Goal: Task Accomplishment & Management: Complete application form

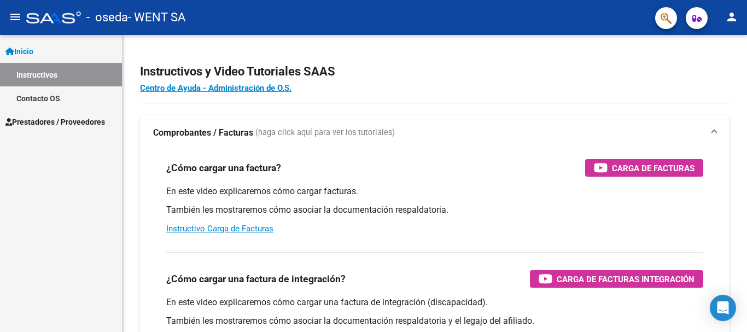
click at [27, 50] on span "Inicio" at bounding box center [19, 51] width 28 height 12
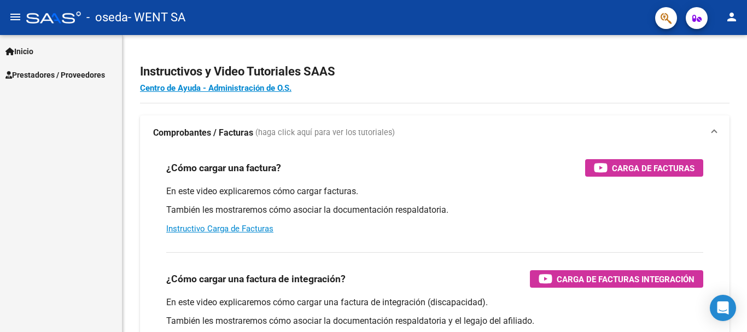
click at [50, 73] on span "Prestadores / Proveedores" at bounding box center [55, 75] width 100 height 12
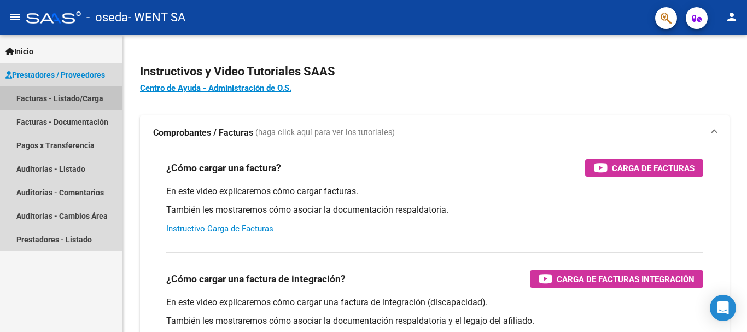
click at [28, 97] on link "Facturas - Listado/Carga" at bounding box center [61, 98] width 122 height 24
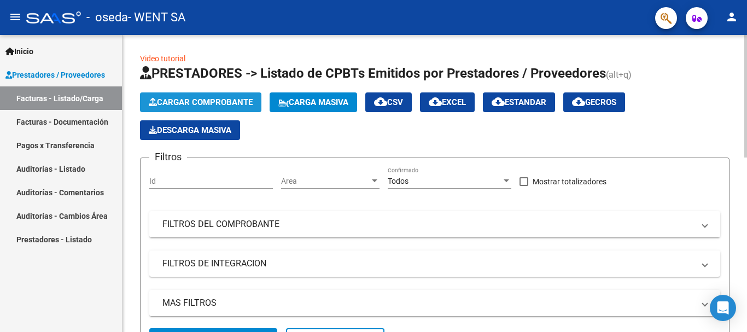
click at [184, 96] on button "Cargar Comprobante" at bounding box center [200, 102] width 121 height 20
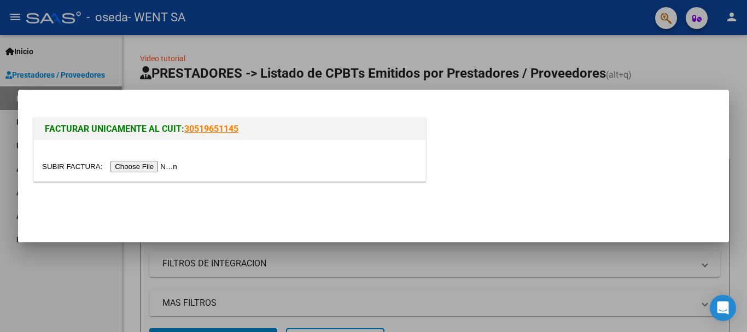
click at [144, 166] on input "file" at bounding box center [111, 166] width 138 height 11
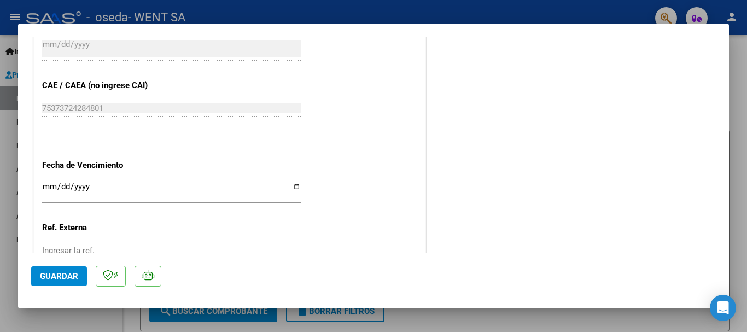
scroll to position [601, 0]
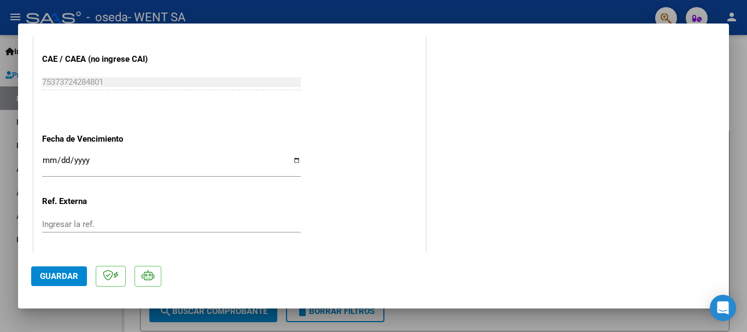
click at [46, 161] on input "Ingresar la fecha" at bounding box center [171, 164] width 259 height 17
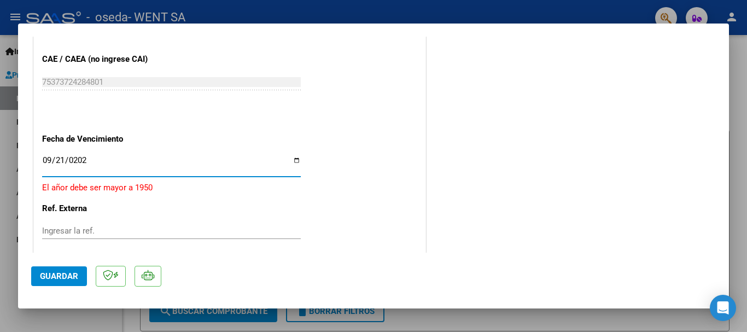
type input "[DATE]"
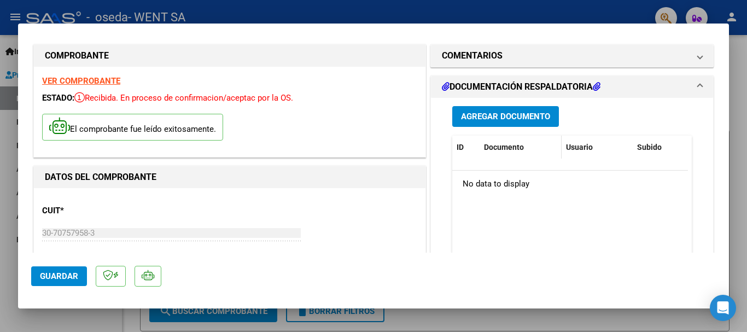
scroll to position [0, 0]
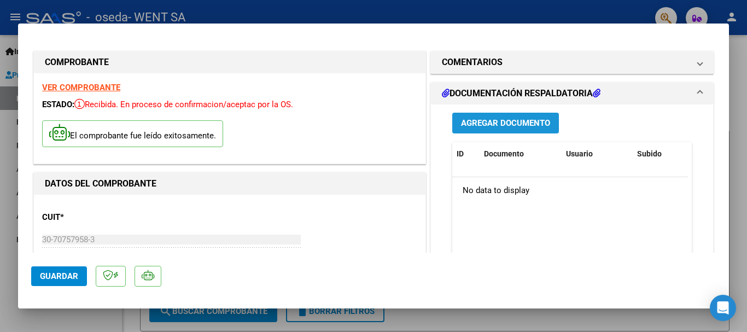
click at [516, 126] on span "Agregar Documento" at bounding box center [505, 124] width 89 height 10
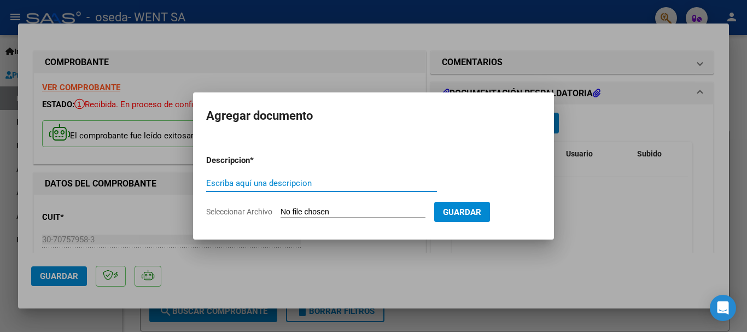
click at [302, 183] on input "Escriba aquí una descripcion" at bounding box center [321, 183] width 231 height 10
type input "DOC"
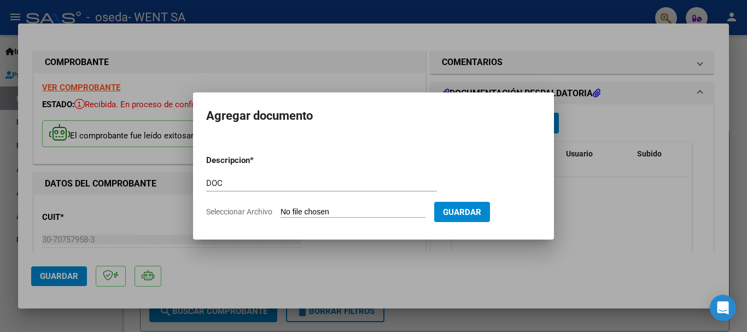
click at [291, 212] on input "Seleccionar Archivo" at bounding box center [352, 212] width 145 height 10
type input "C:\fakepath\111-8845.pdf"
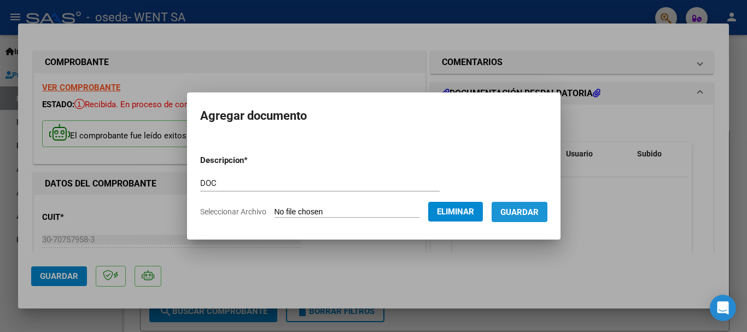
click at [539, 211] on span "Guardar" at bounding box center [519, 212] width 38 height 10
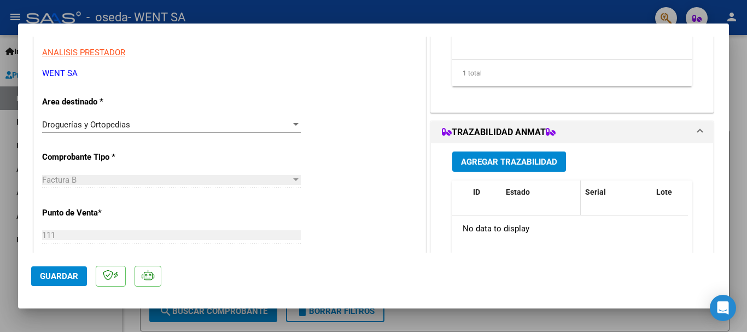
scroll to position [219, 0]
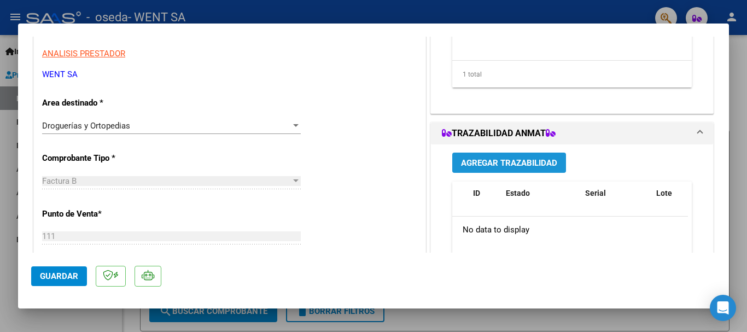
click at [514, 165] on span "Agregar Trazabilidad" at bounding box center [509, 163] width 96 height 10
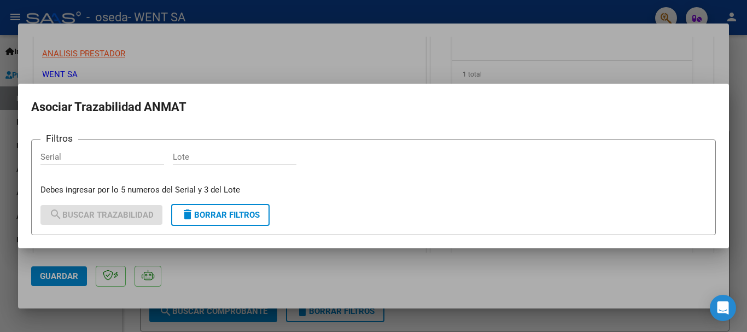
click at [276, 148] on form "Filtros Serial Lote Debes ingresar por lo 5 numeros del Serial y 3 del Lote sea…" at bounding box center [373, 187] width 685 height 96
click at [276, 156] on input "Lote" at bounding box center [235, 157] width 124 height 10
type input "495"
click at [92, 155] on input "Serial" at bounding box center [102, 157] width 124 height 10
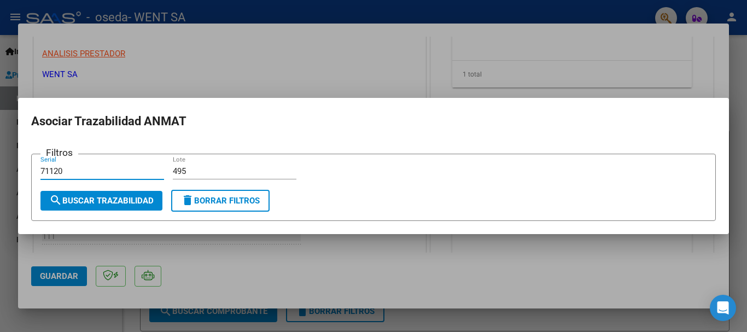
type input "71120"
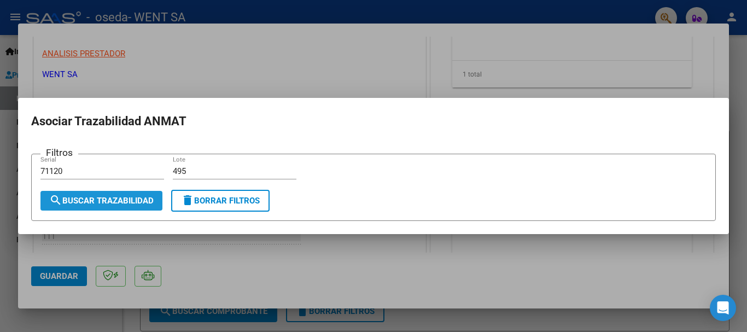
click at [133, 204] on span "search Buscar Trazabilidad" at bounding box center [101, 201] width 104 height 10
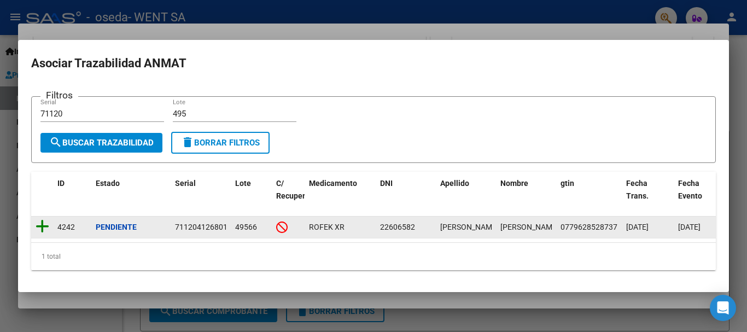
click at [40, 220] on icon at bounding box center [43, 226] width 14 height 15
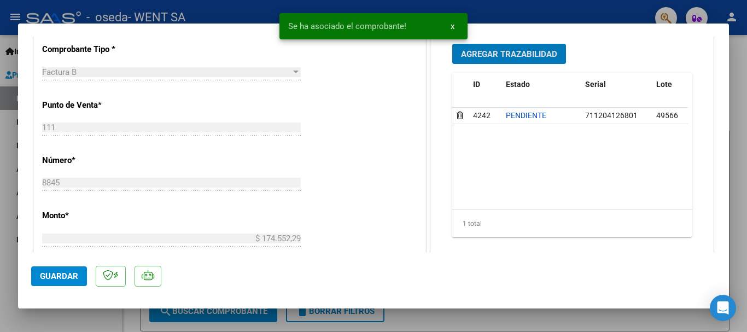
scroll to position [328, 0]
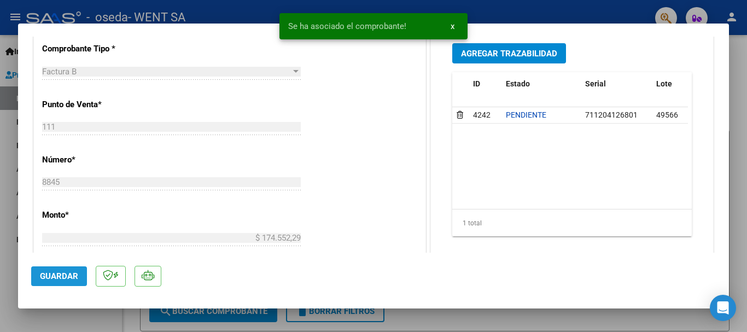
click at [65, 274] on span "Guardar" at bounding box center [59, 276] width 38 height 10
click at [69, 280] on span "Guardar" at bounding box center [59, 276] width 38 height 10
click at [5, 151] on div at bounding box center [373, 166] width 747 height 332
type input "$ 0,00"
